Goal: Complete application form: Complete application form

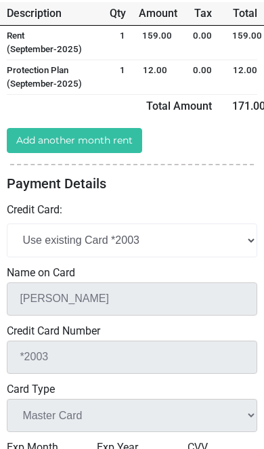
scroll to position [409, 0]
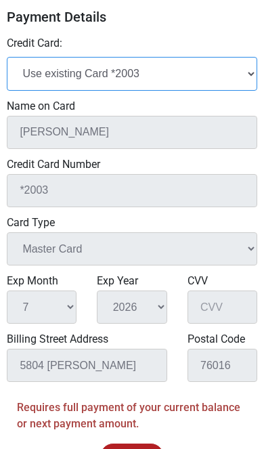
click at [32, 73] on select "Add New Credit Card Use existing Card *2003" at bounding box center [132, 73] width 250 height 33
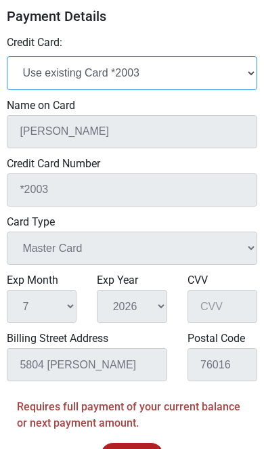
select select "add_new"
select select
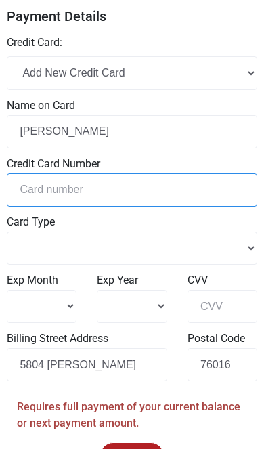
click at [45, 185] on input "tel" at bounding box center [132, 189] width 250 height 33
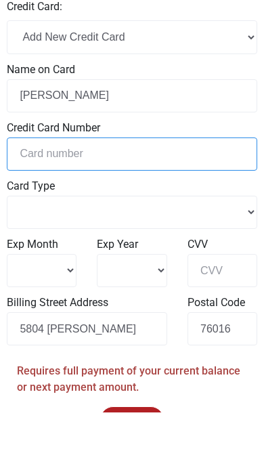
select select
type input "5"
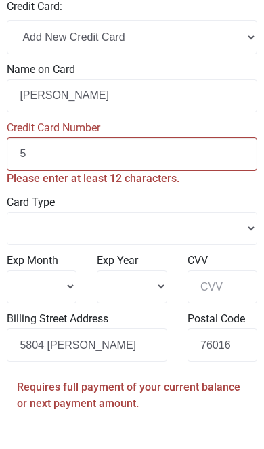
select select
type input "51"
select select
type input "517"
select select
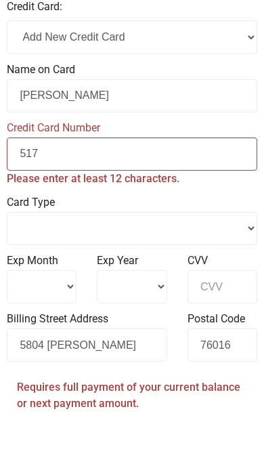
type input "5172"
select select
type input "51727"
select select
type input "517279"
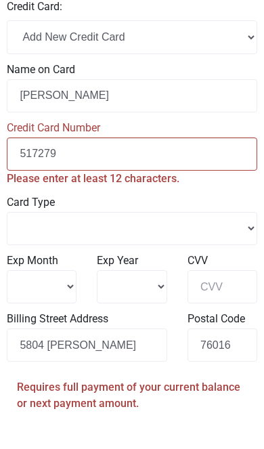
select select
type input "5172790"
select select
type input "51727900"
select select
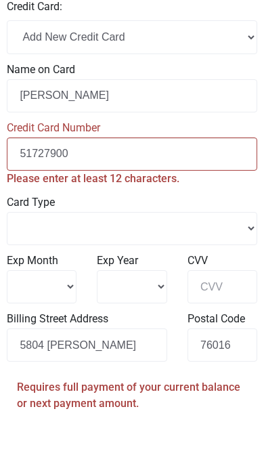
type input "517279006"
select select
type input "5172790061"
select select
type input "51727900613"
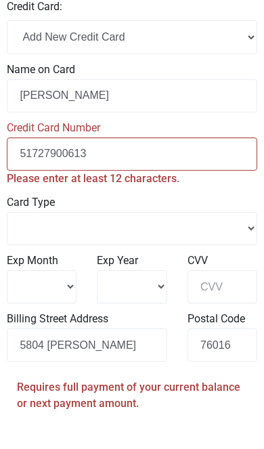
select select
type input "517279006130"
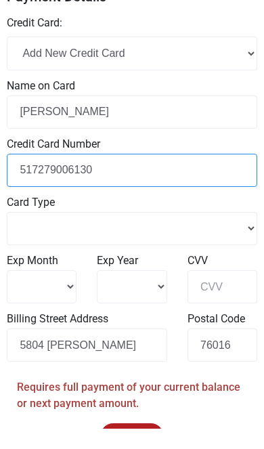
select select
type input "5172790061302"
select select
type input "51727900613020"
select select
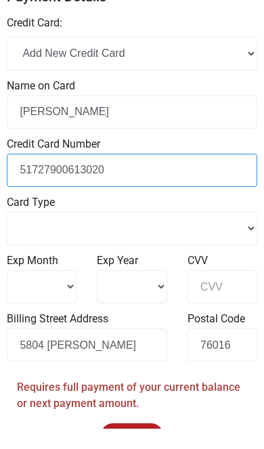
type input "517279006130200"
select select
type input "[CREDIT_CARD_NUMBER]"
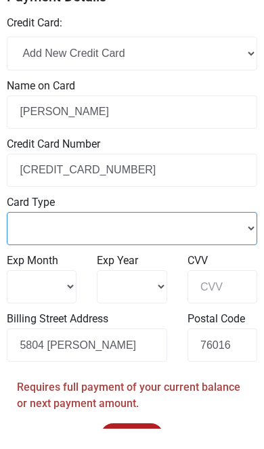
click at [32, 232] on select "Master Card Visa American Express Discover" at bounding box center [132, 248] width 250 height 33
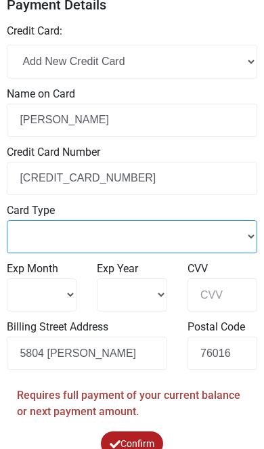
select select "Master Card"
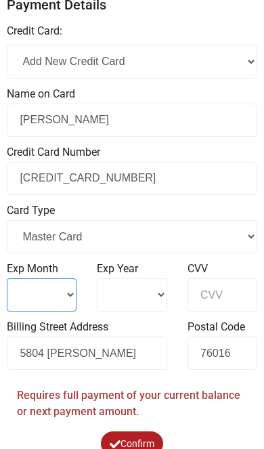
click at [27, 288] on select "1 2 3 4" at bounding box center [42, 294] width 70 height 33
select select "7"
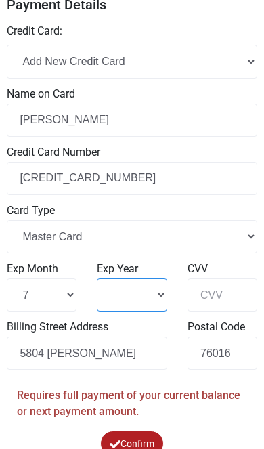
click at [108, 286] on select "2025 2026 2027 2028" at bounding box center [132, 294] width 70 height 33
select select "2026"
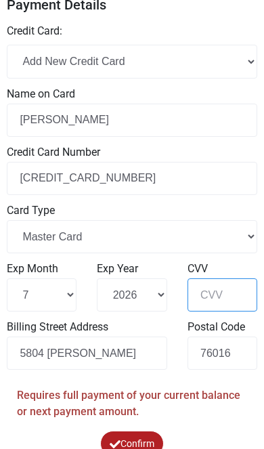
click at [229, 285] on input "CVV" at bounding box center [222, 294] width 70 height 33
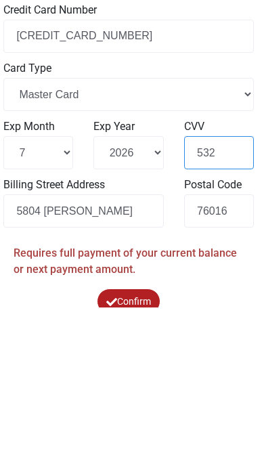
type input "532"
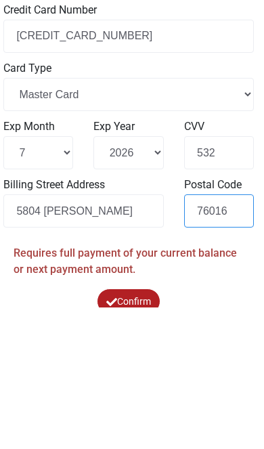
click at [215, 336] on input "76016" at bounding box center [219, 352] width 70 height 33
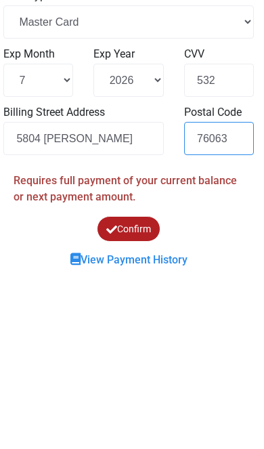
type input "76063"
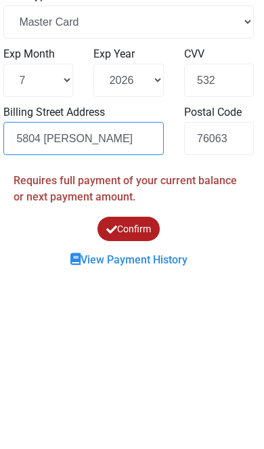
click at [86, 300] on input "5804 [PERSON_NAME]" at bounding box center [83, 316] width 160 height 33
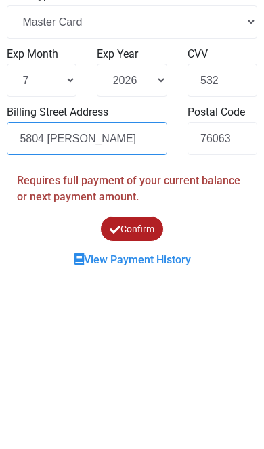
click at [92, 300] on input "5804 [PERSON_NAME]" at bounding box center [87, 316] width 160 height 33
type input "5"
type input "6"
type input "[STREET_ADDRESS]"
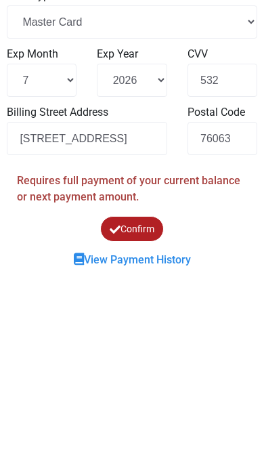
click at [144, 394] on button "Confirm" at bounding box center [132, 406] width 64 height 25
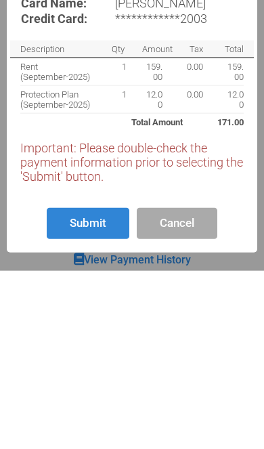
scroll to position [421, 0]
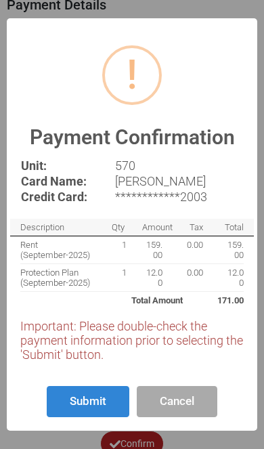
click at [72, 417] on button "Submit" at bounding box center [88, 402] width 83 height 32
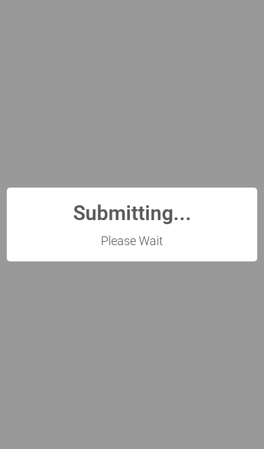
scroll to position [0, 0]
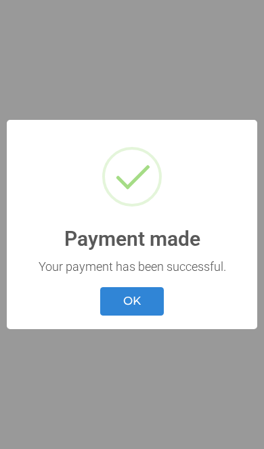
click at [149, 302] on button "OK" at bounding box center [132, 301] width 64 height 29
